Goal: Task Accomplishment & Management: Use online tool/utility

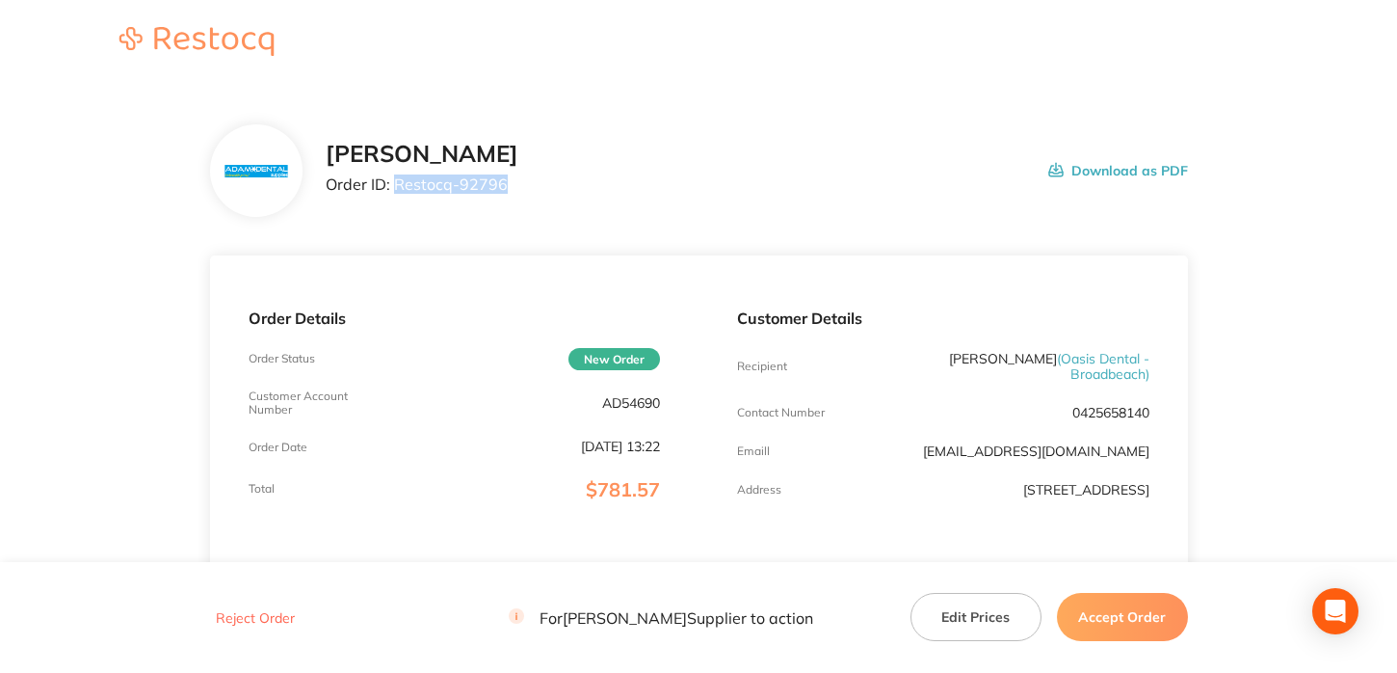
drag, startPoint x: 398, startPoint y: 185, endPoint x: 522, endPoint y: 189, distance: 124.4
click at [522, 189] on div "Adam Dental Order ID: Restocq- 92796 Download as PDF" at bounding box center [757, 171] width 863 height 60
copy p "Restocq- 92796"
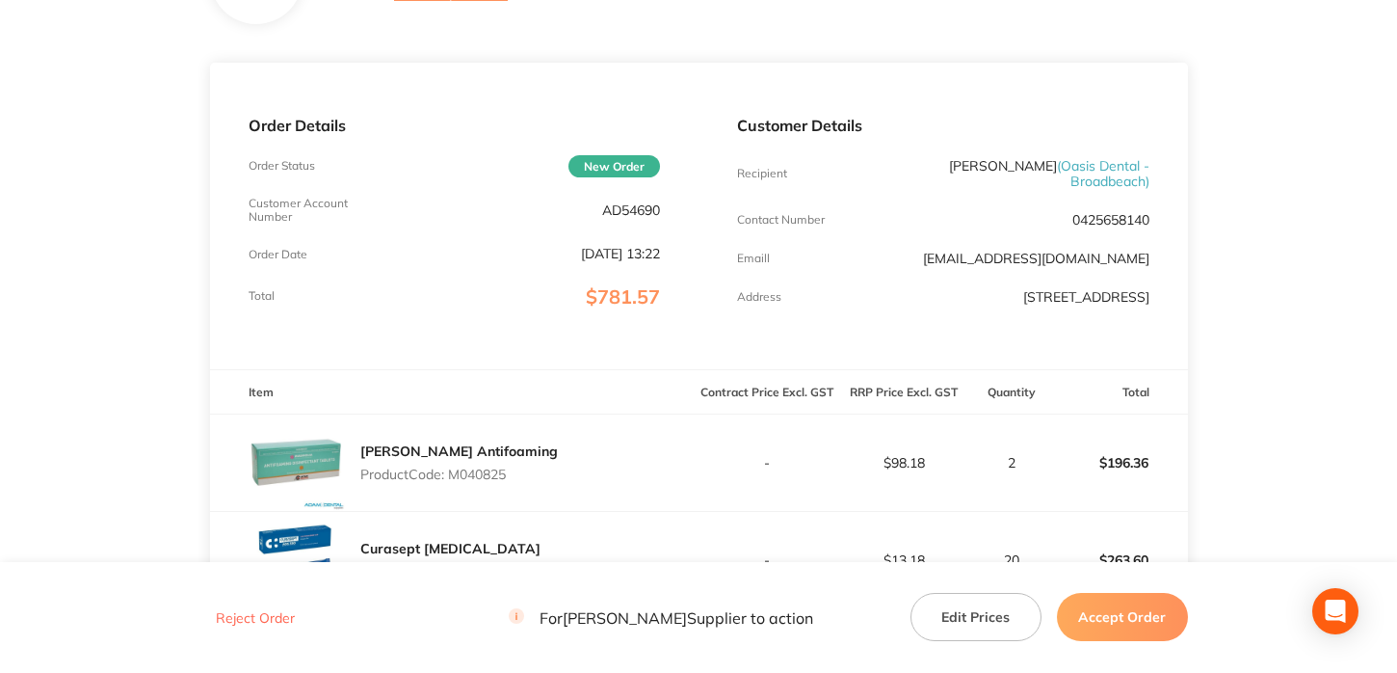
scroll to position [578, 0]
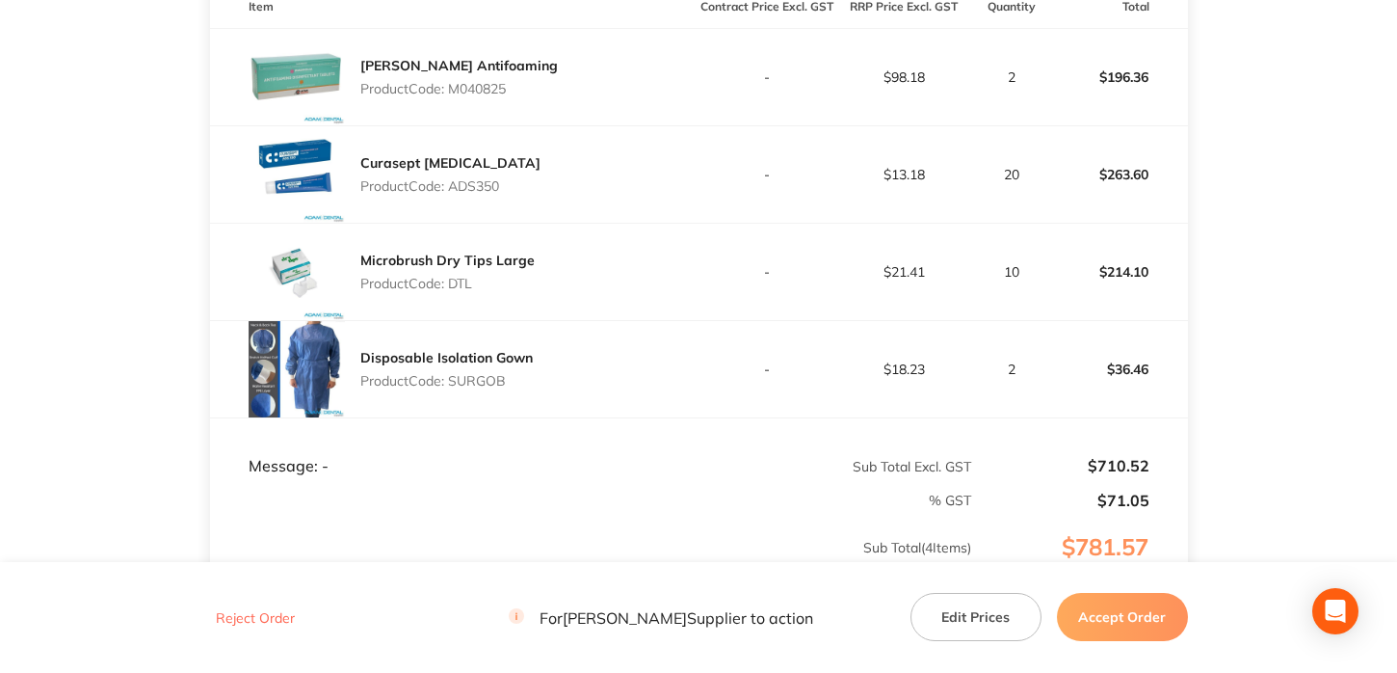
click at [472, 95] on p "Product Code: M040825" at bounding box center [459, 88] width 198 height 15
copy p "M040825"
click at [1123, 617] on button "Accept Order" at bounding box center [1122, 617] width 131 height 48
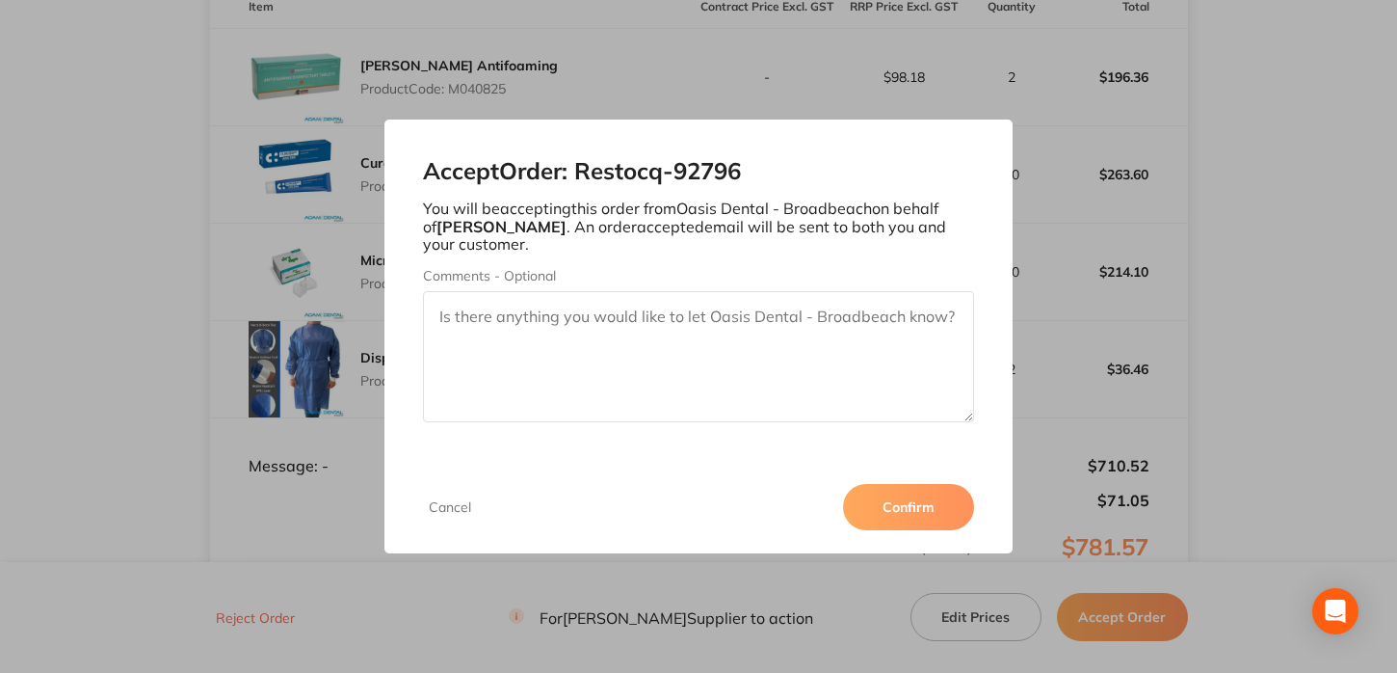
click at [918, 501] on button "Confirm" at bounding box center [908, 507] width 131 height 46
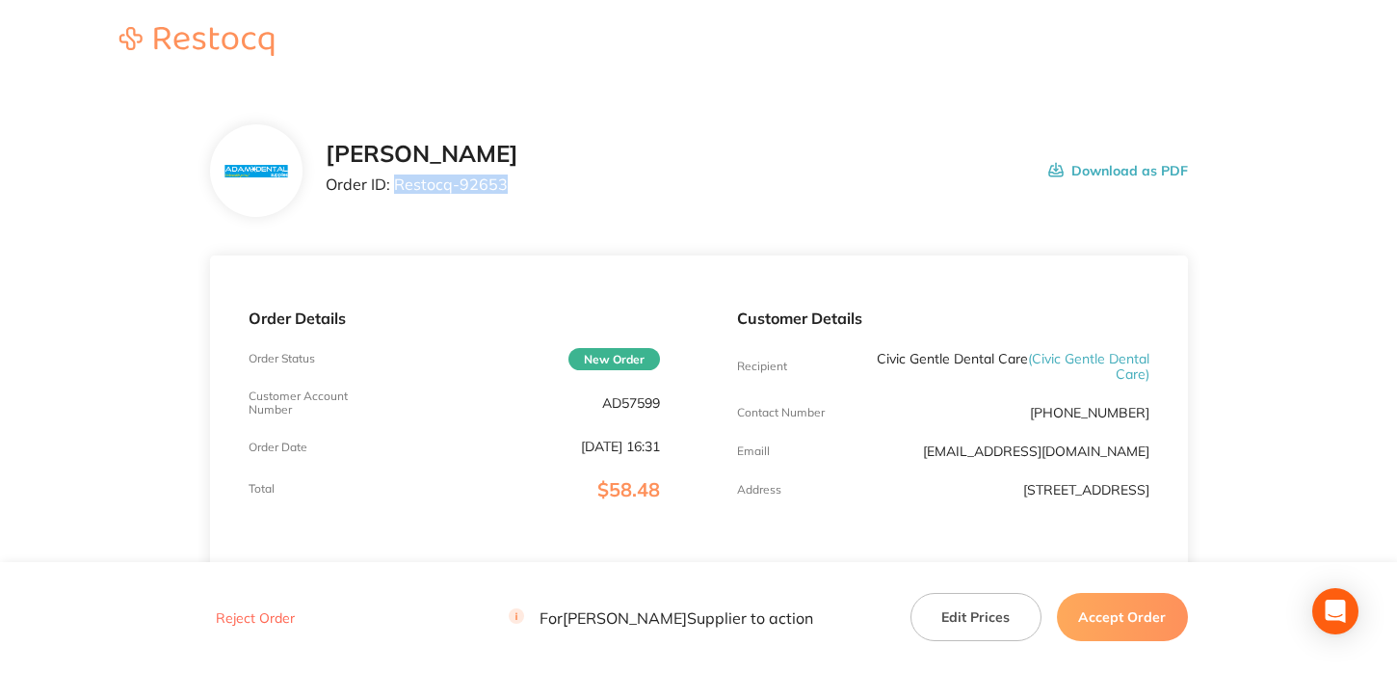
drag, startPoint x: 397, startPoint y: 187, endPoint x: 547, endPoint y: 182, distance: 150.4
click at [547, 182] on div "[PERSON_NAME] Order ID: Restocq- 92653 Download as PDF" at bounding box center [757, 171] width 863 height 60
copy p "Restocq- 92653"
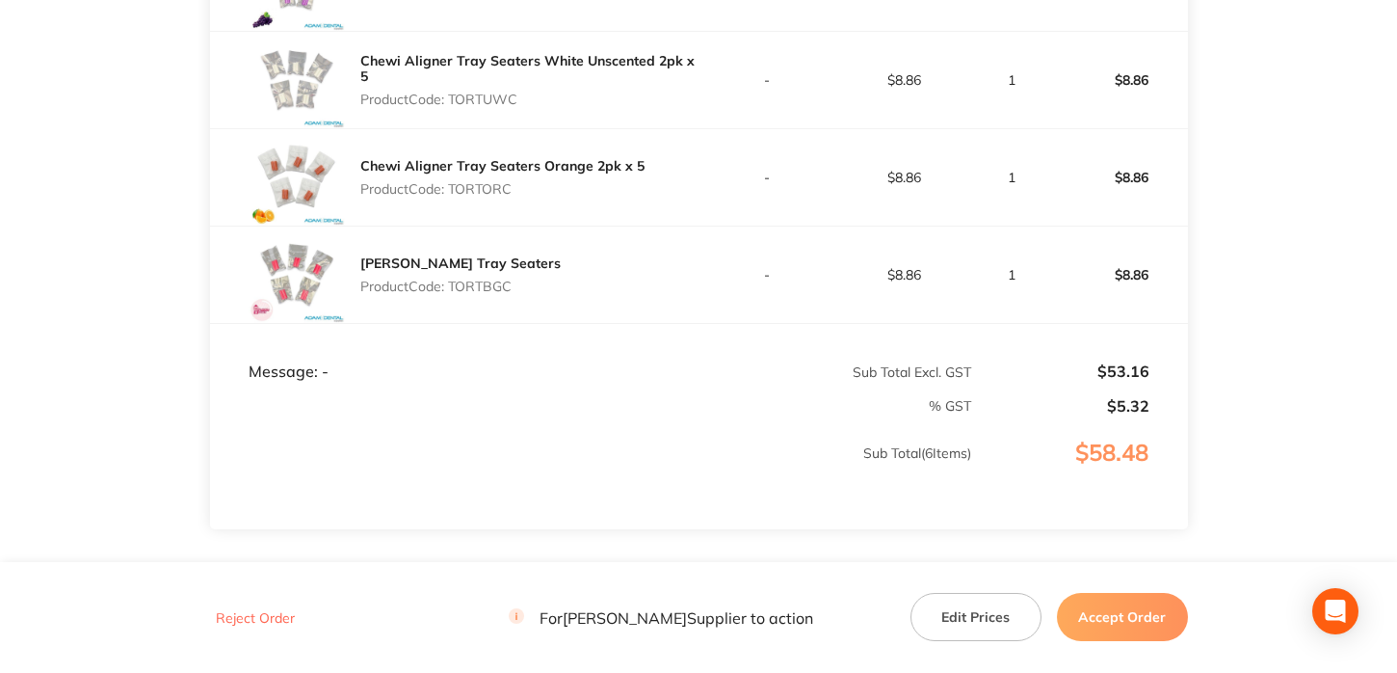
scroll to position [771, 0]
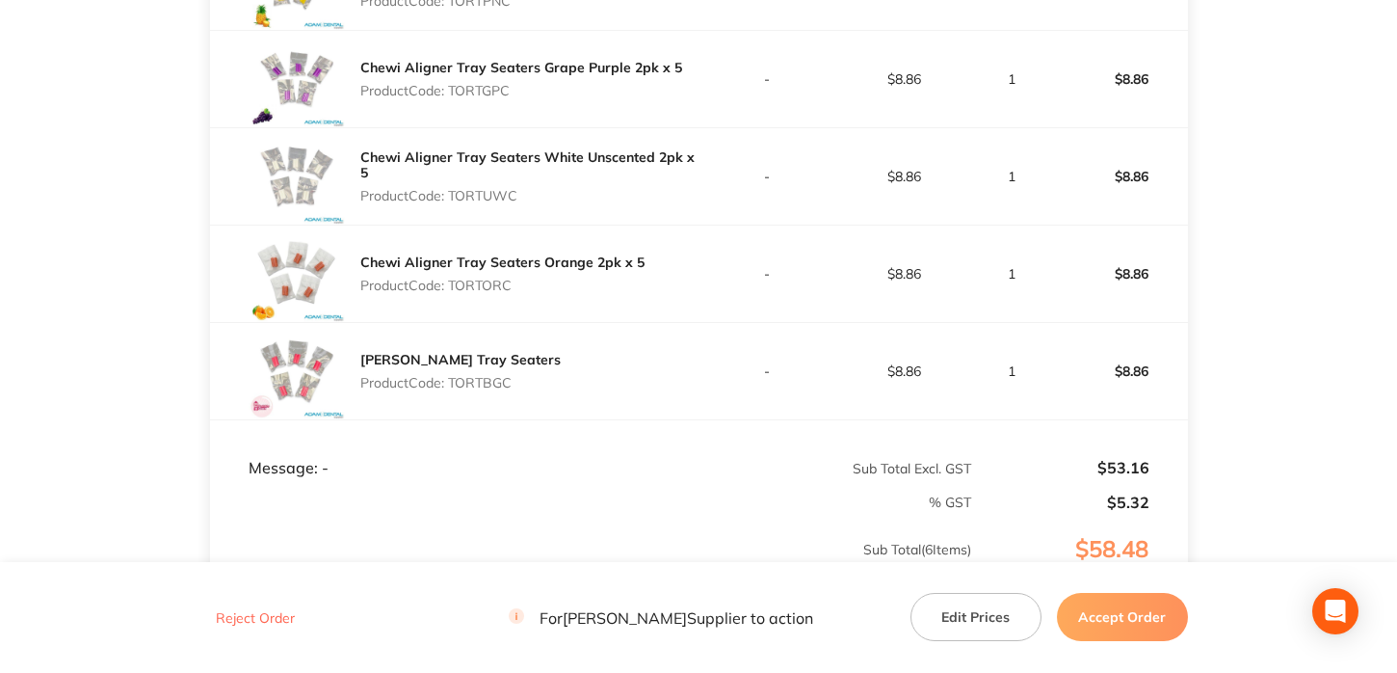
click at [1113, 609] on button "Accept Order" at bounding box center [1122, 617] width 131 height 48
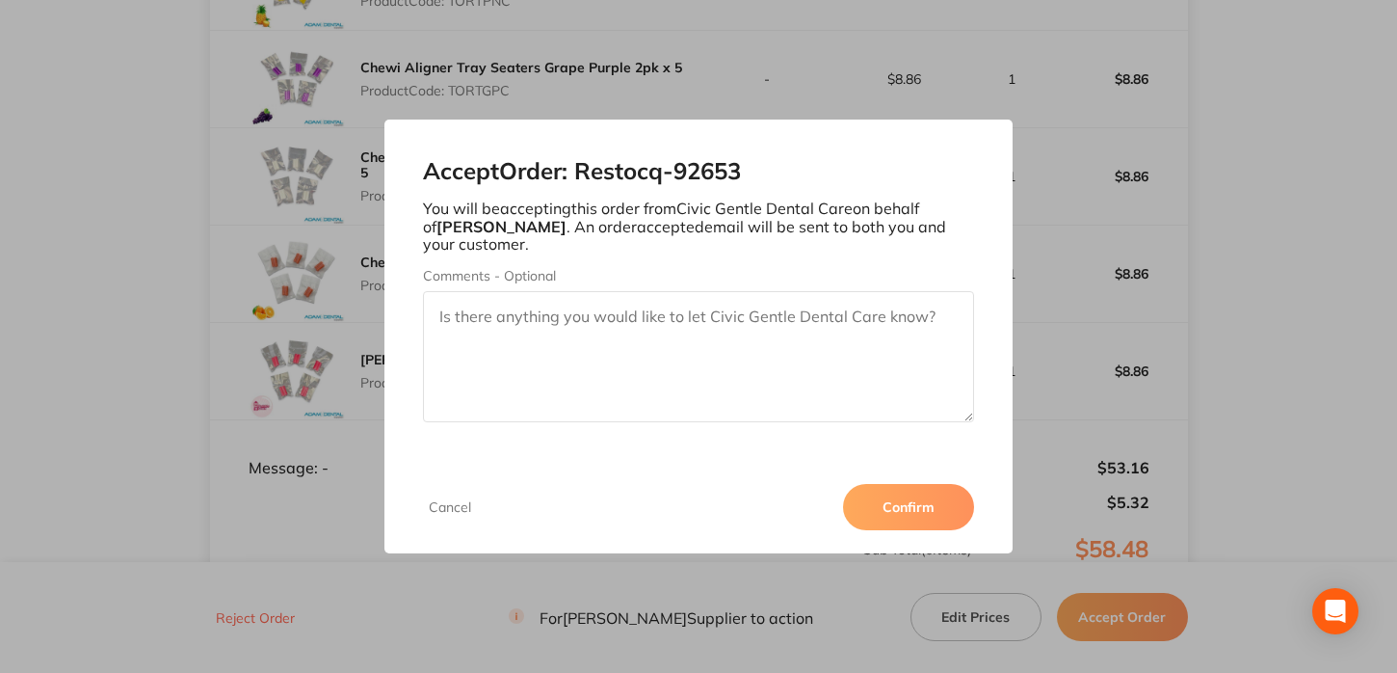
click at [921, 488] on button "Confirm" at bounding box center [908, 507] width 131 height 46
